Goal: Information Seeking & Learning: Find specific fact

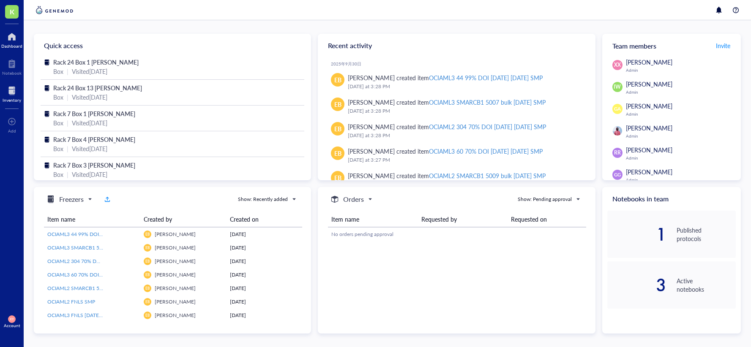
click at [10, 92] on div at bounding box center [12, 91] width 19 height 14
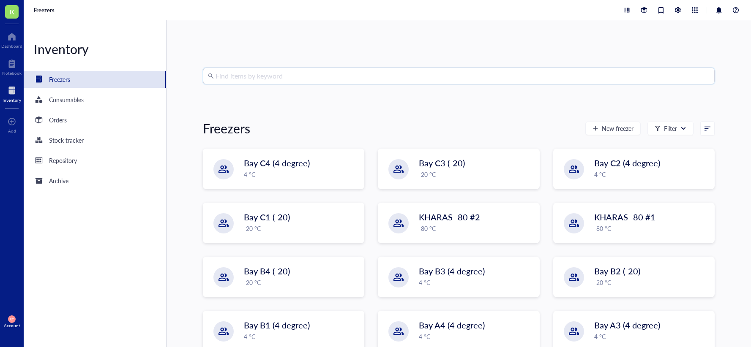
click at [257, 76] on input "search" at bounding box center [462, 76] width 494 height 16
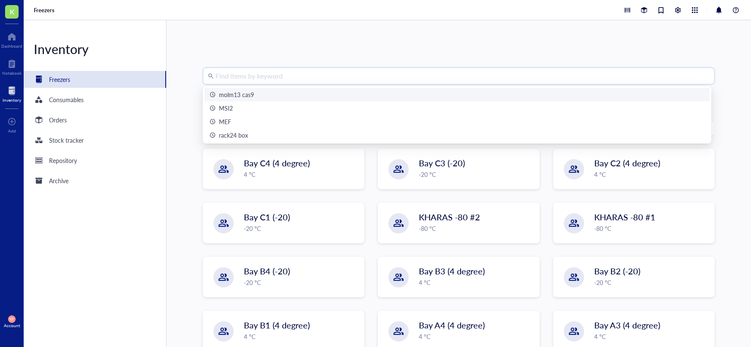
paste input "BMT3167"
type input "BMT3167"
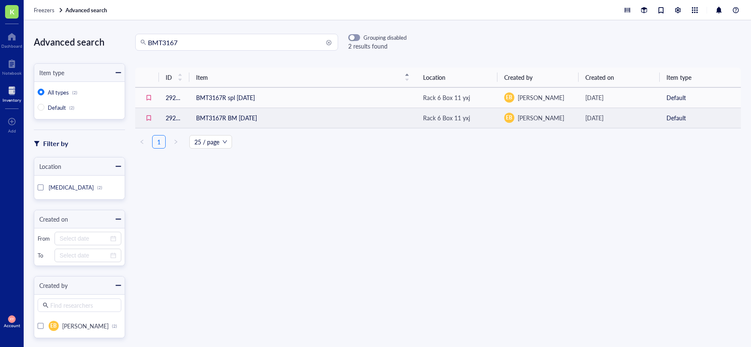
click at [247, 120] on td "BMT3167R BM [DATE]" at bounding box center [302, 118] width 227 height 20
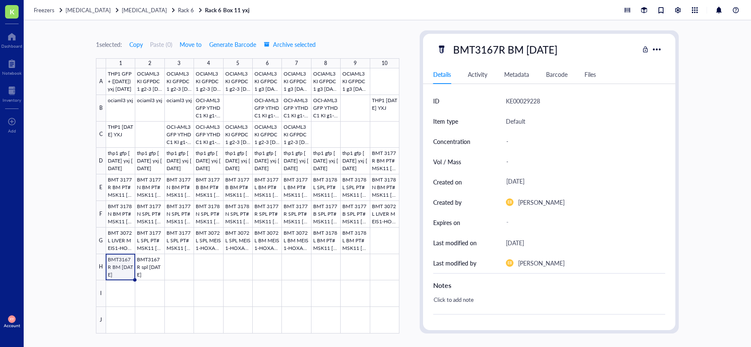
scroll to position [133, 0]
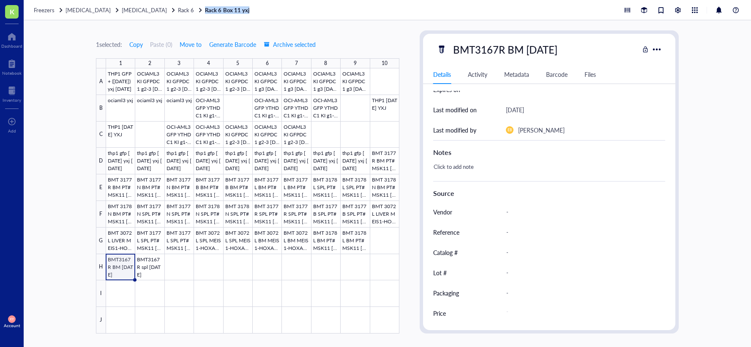
drag, startPoint x: 248, startPoint y: 13, endPoint x: 190, endPoint y: 12, distance: 58.7
click at [190, 12] on div "Freezers [MEDICAL_DATA] [MEDICAL_DATA] Rack 6 Rack 6 Box 11 yxj" at bounding box center [387, 10] width 727 height 20
copy span "Rack 6 Box 11 yxj"
